Goal: Navigation & Orientation: Find specific page/section

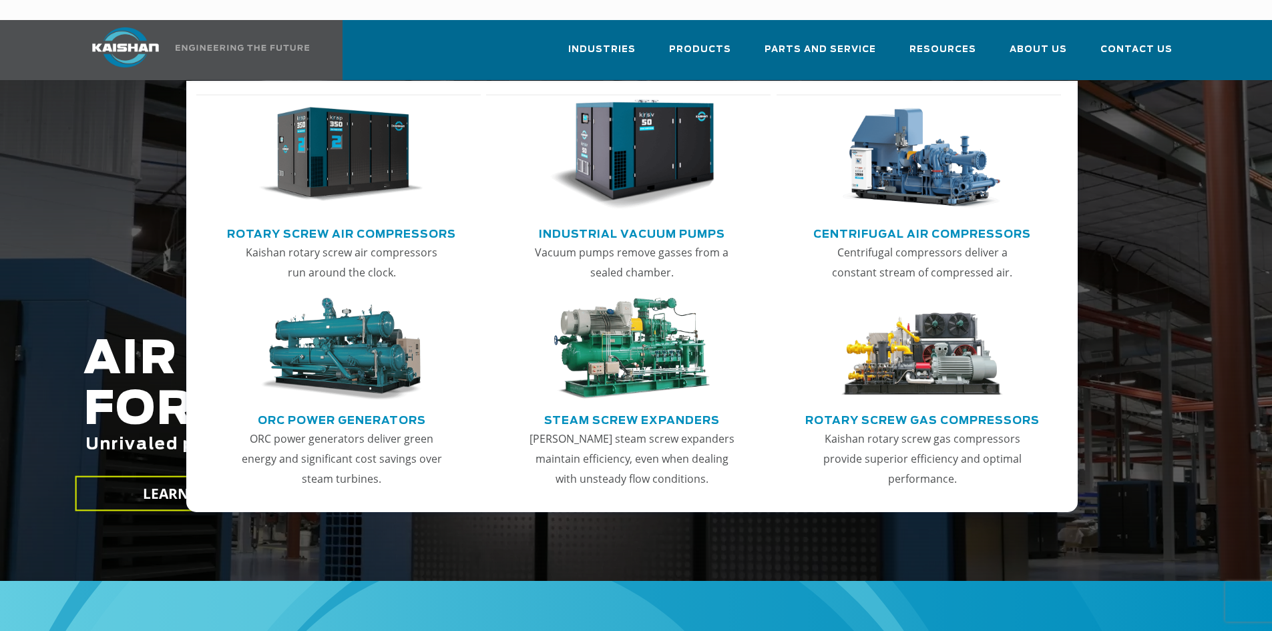
click at [350, 159] on img "Main menu" at bounding box center [341, 155] width 164 height 111
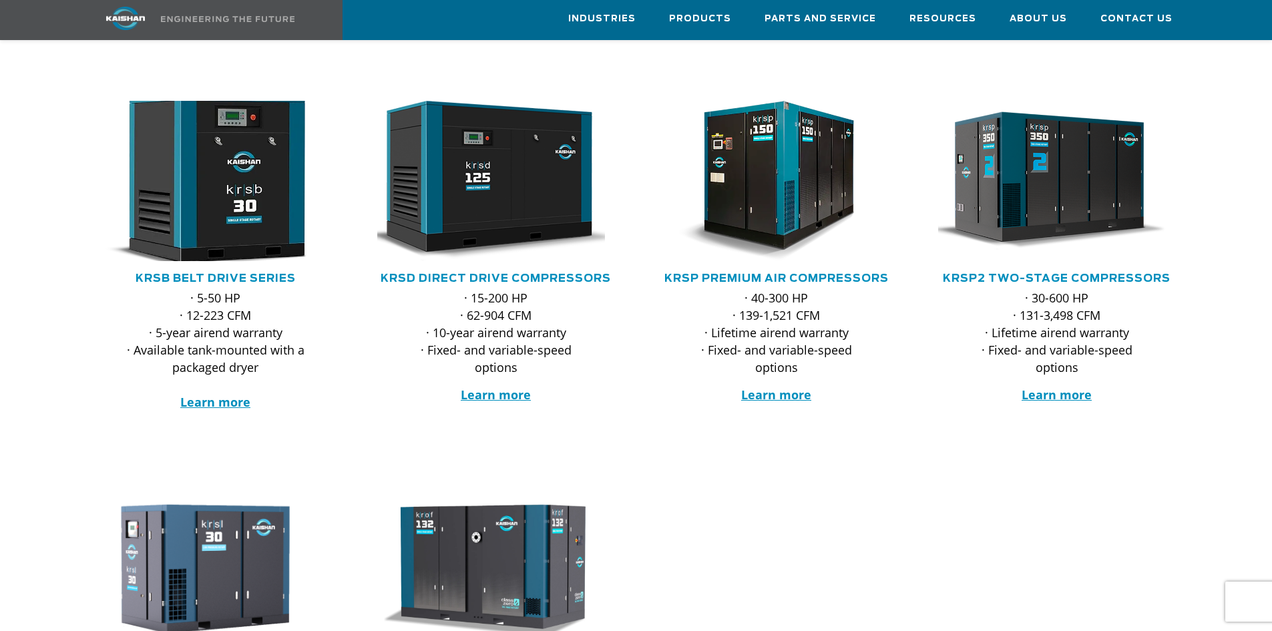
scroll to position [134, 0]
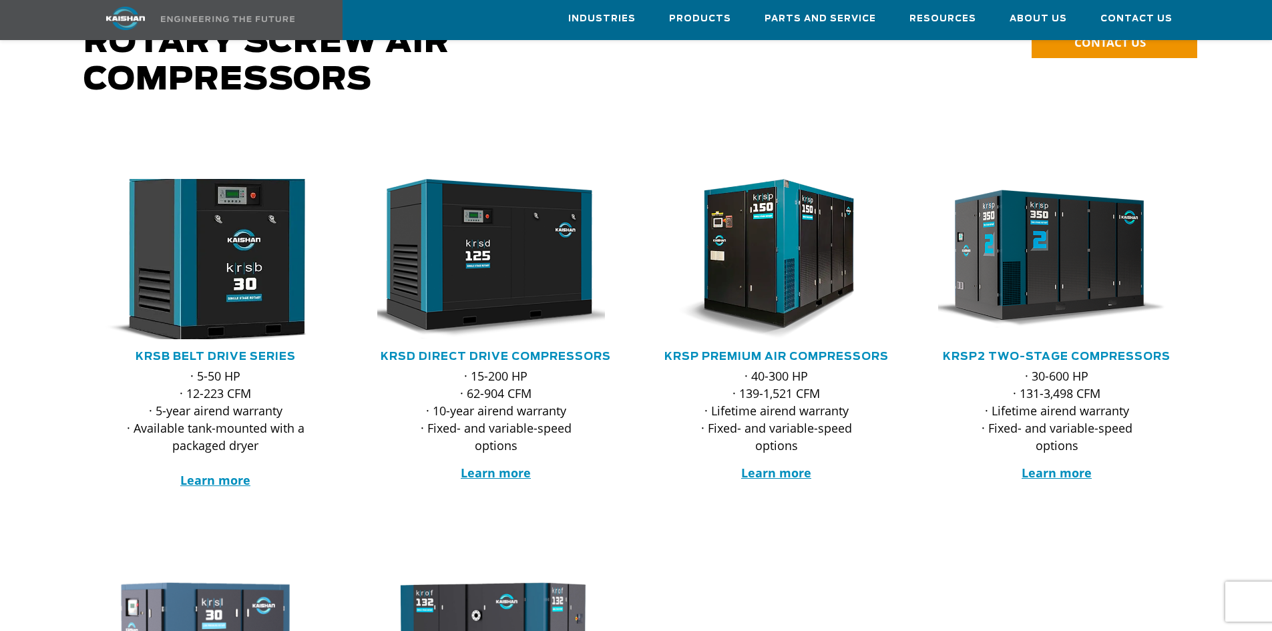
click at [227, 212] on img at bounding box center [206, 259] width 262 height 176
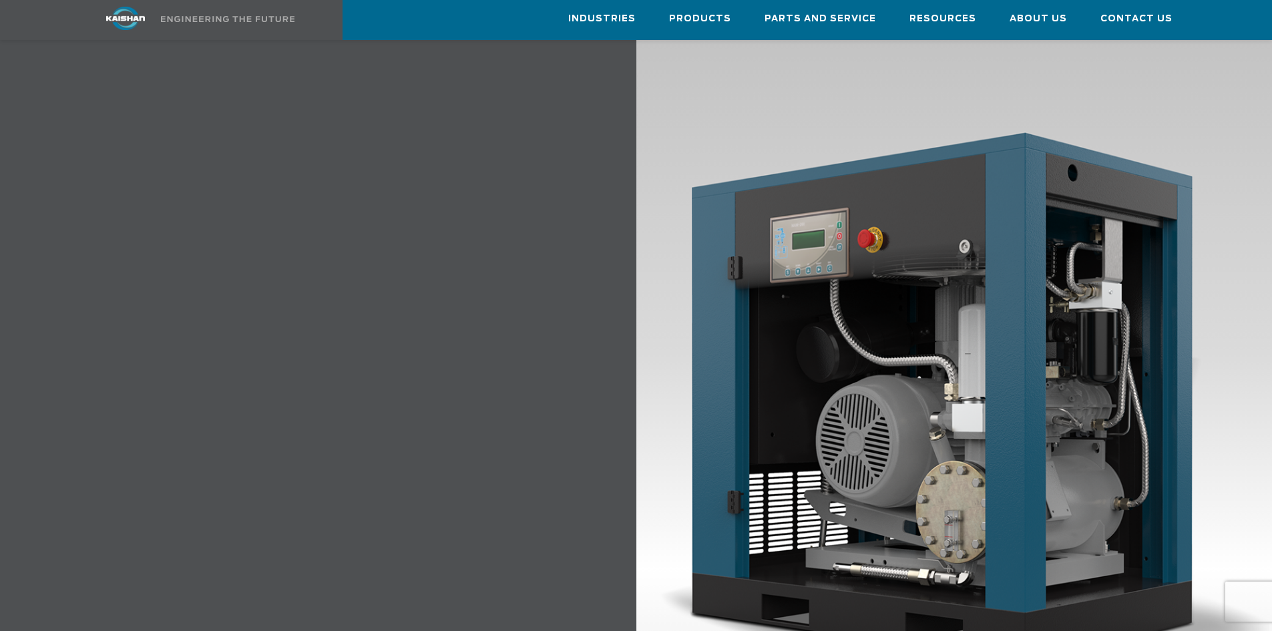
scroll to position [1670, 0]
